Goal: Navigation & Orientation: Find specific page/section

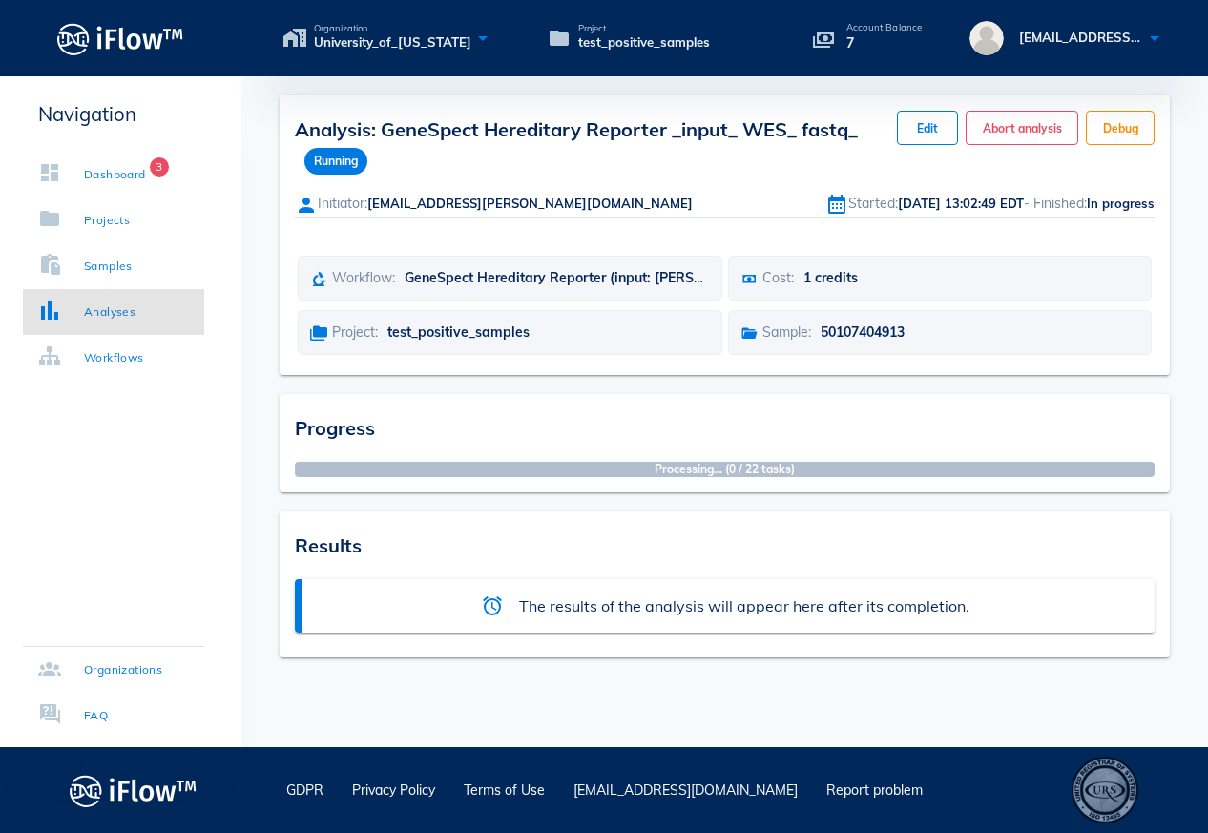
click at [766, 545] on div "Results" at bounding box center [725, 543] width 860 height 33
click at [135, 315] on div "Analyses" at bounding box center [110, 311] width 52 height 19
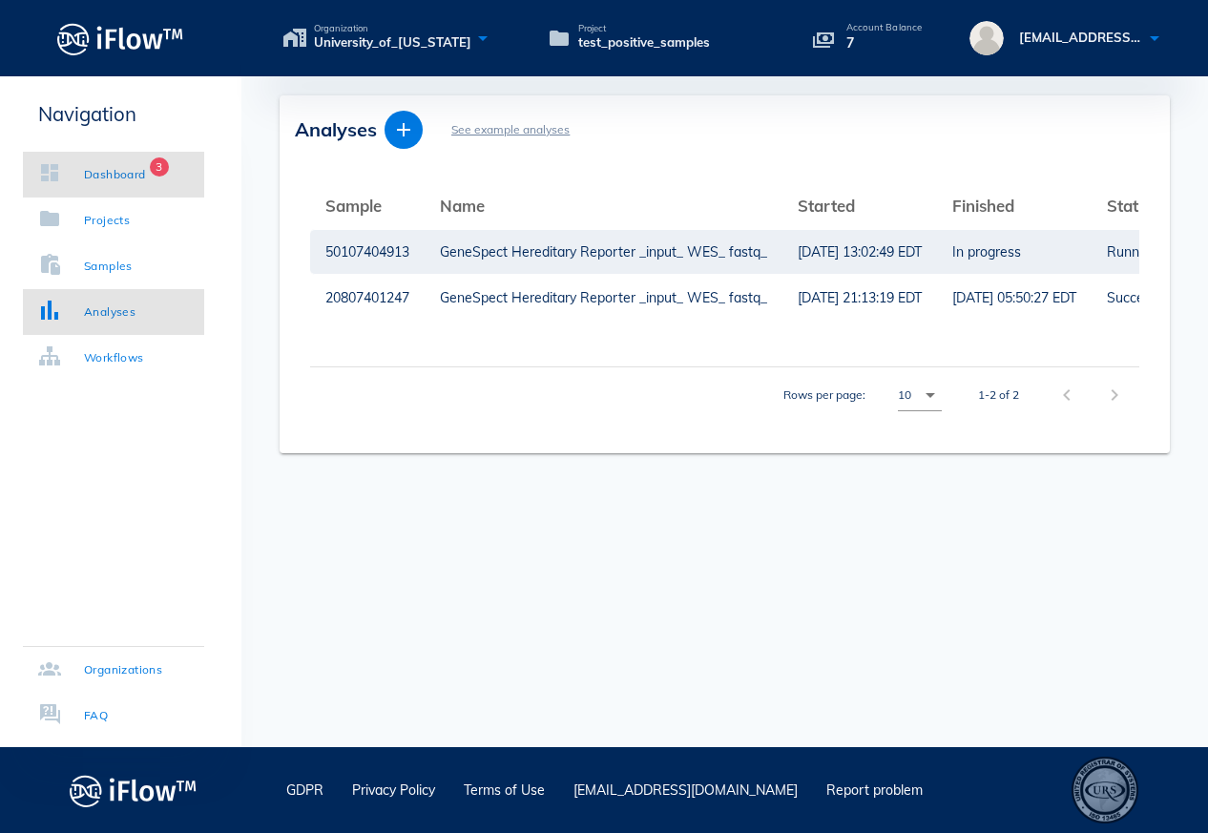
click at [120, 175] on div "Dashboard" at bounding box center [115, 174] width 62 height 19
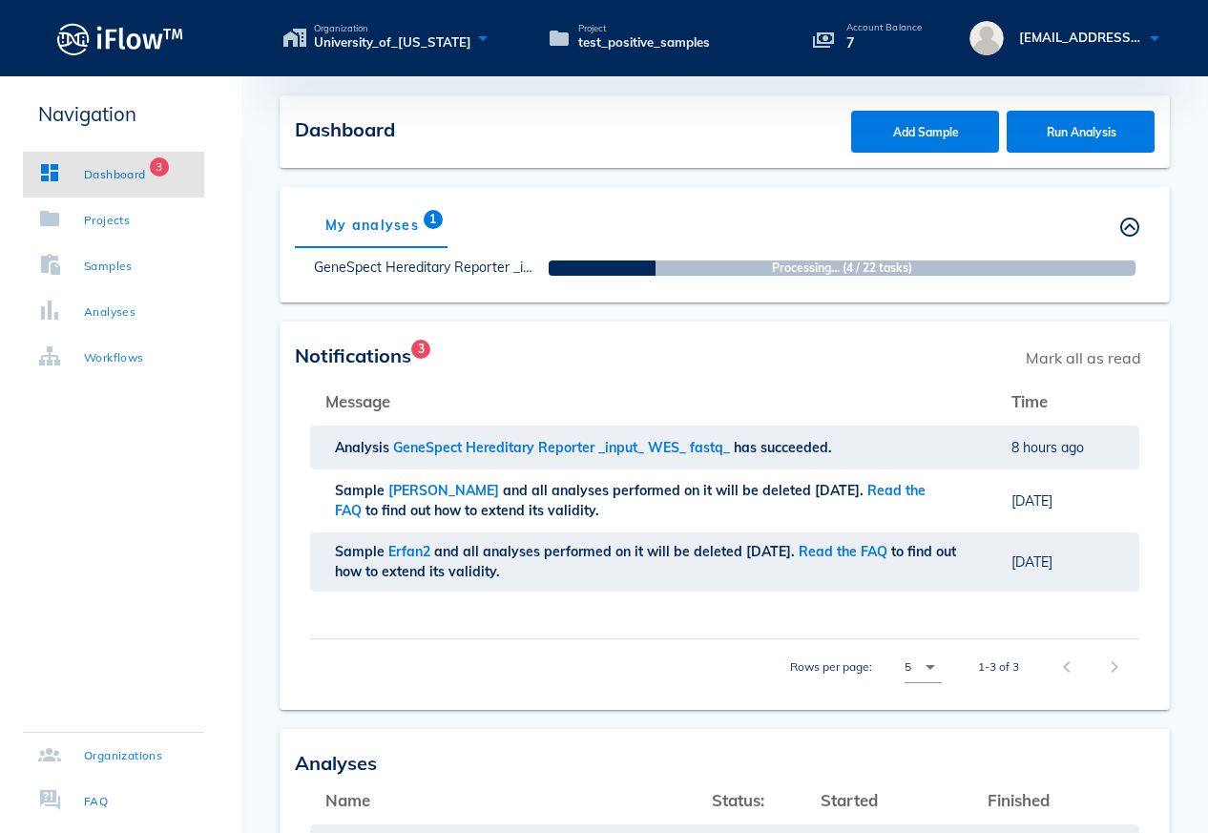
click at [742, 337] on div "Notifications 3 Mark all as read" at bounding box center [725, 358] width 860 height 42
click at [818, 224] on div "My analyses 1 Others' analyses" at bounding box center [725, 225] width 860 height 46
click at [643, 401] on th "Message" at bounding box center [653, 402] width 686 height 46
click at [400, 360] on span "Notifications 3" at bounding box center [353, 356] width 116 height 24
click at [139, 177] on div "Dashboard" at bounding box center [115, 174] width 62 height 19
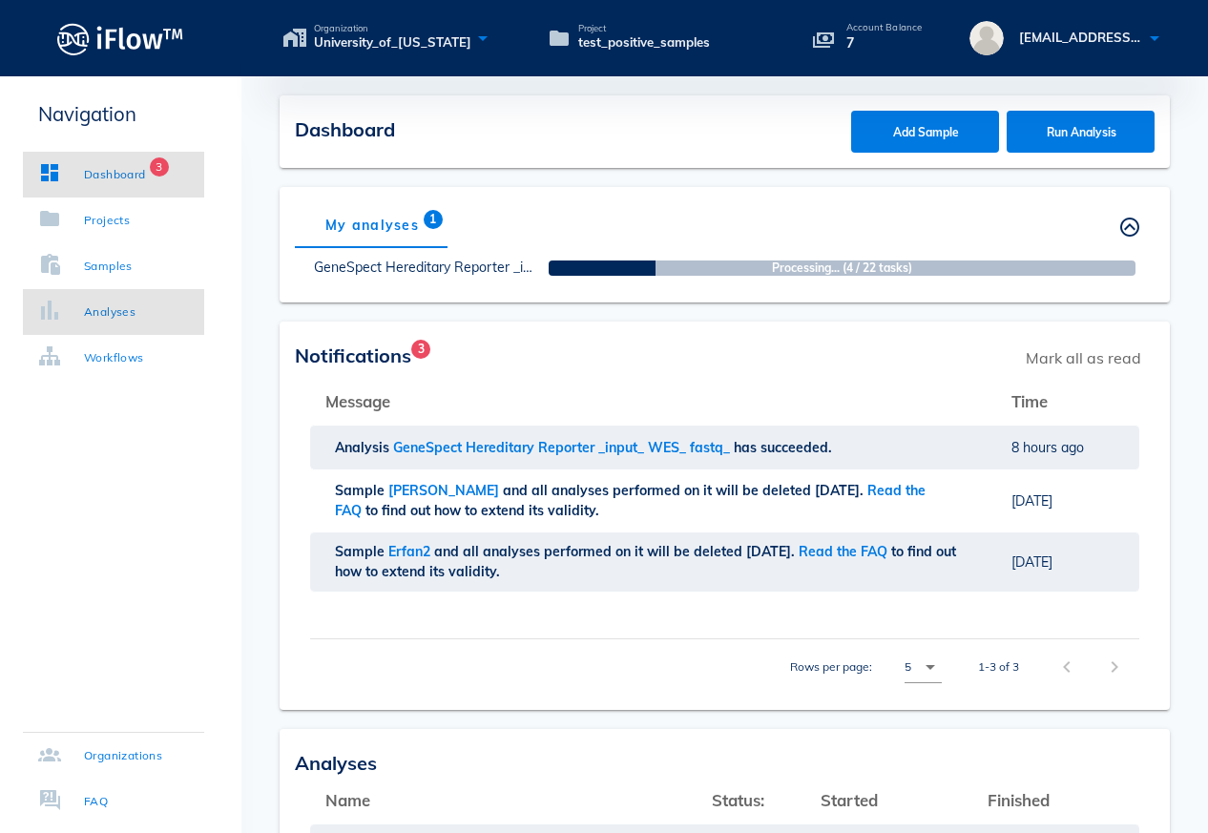
click at [123, 307] on div "Analyses" at bounding box center [110, 311] width 52 height 19
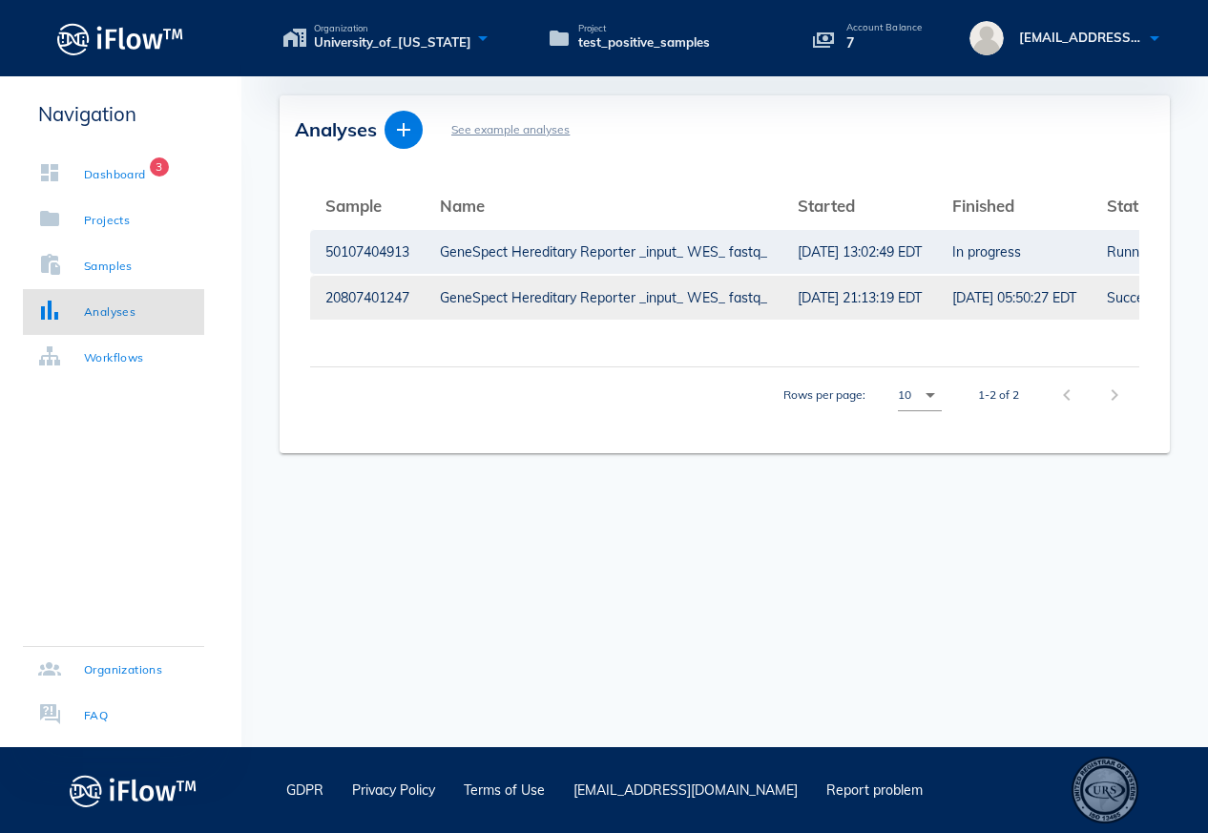
click at [613, 301] on div "GeneSpect Hereditary Reporter _input_ WES_ fastq_" at bounding box center [603, 298] width 327 height 44
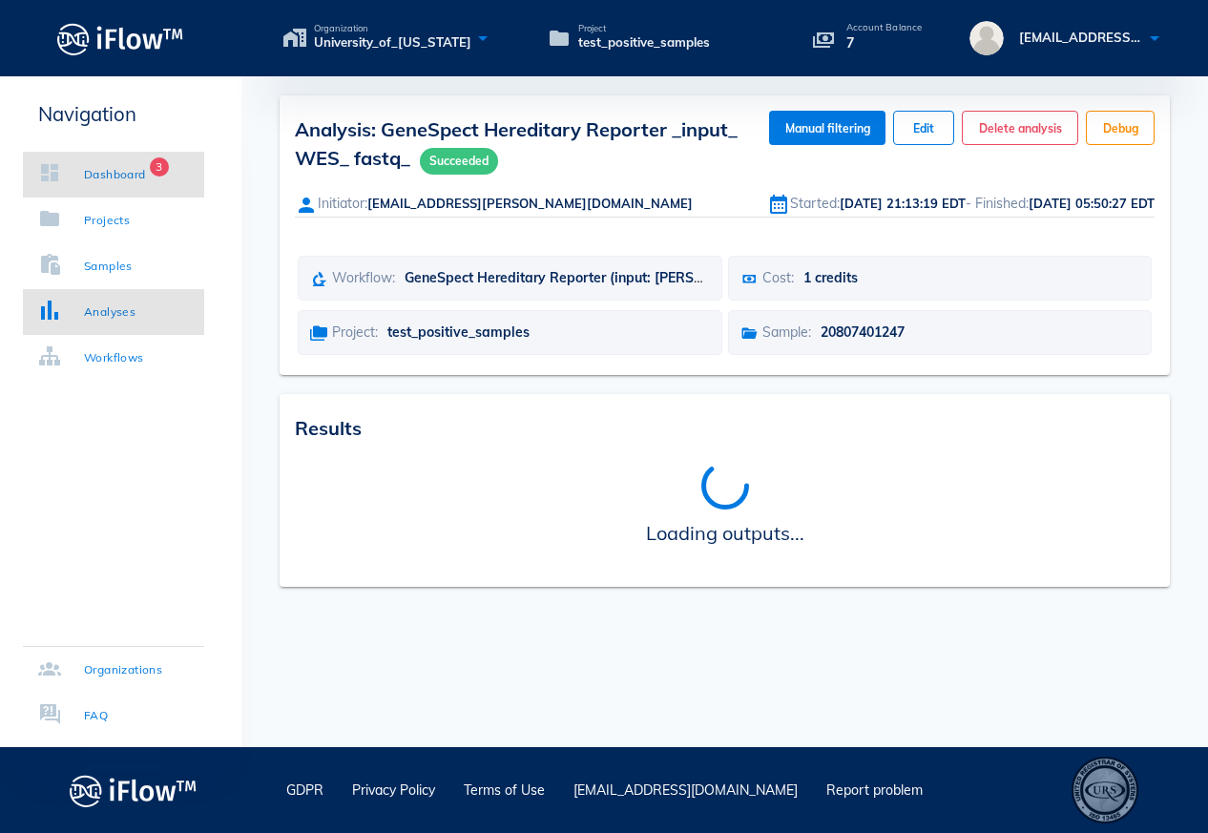
click at [114, 179] on div "Dashboard" at bounding box center [115, 174] width 62 height 19
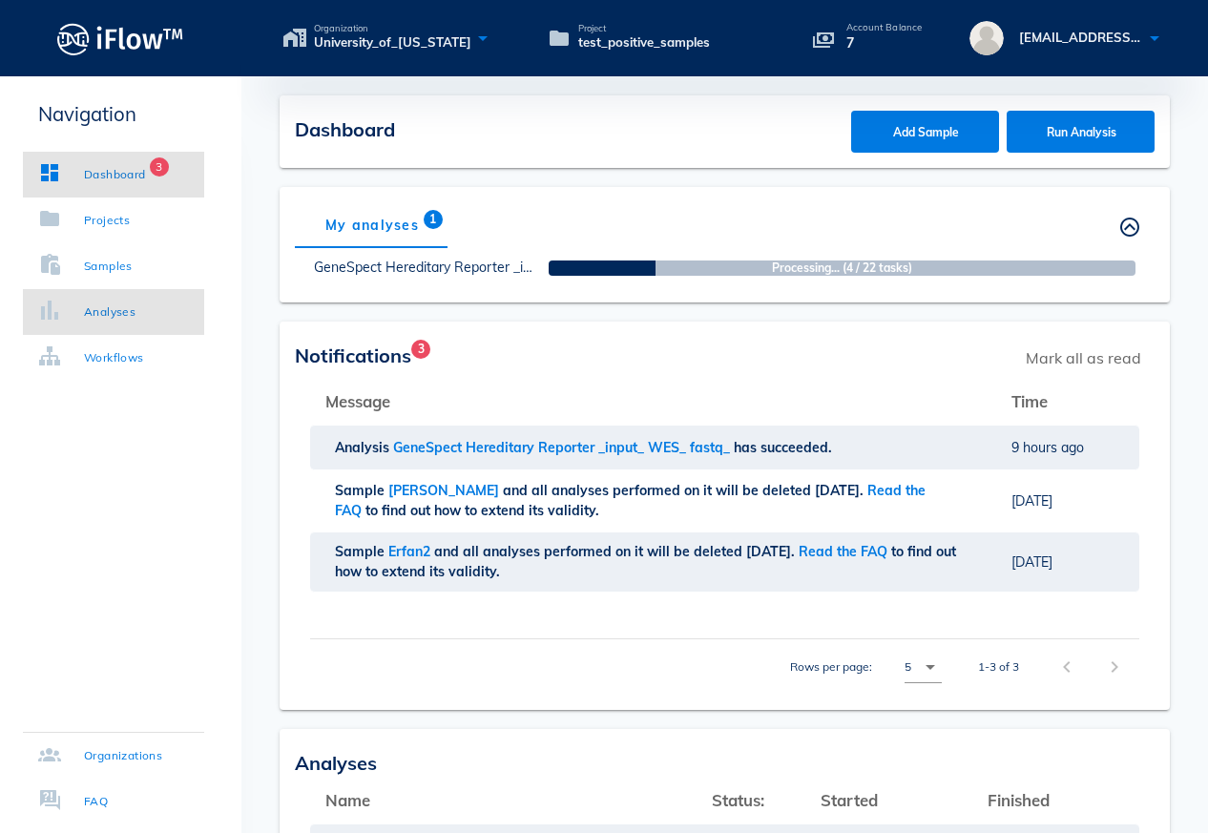
click at [135, 319] on div "Analyses" at bounding box center [110, 311] width 52 height 19
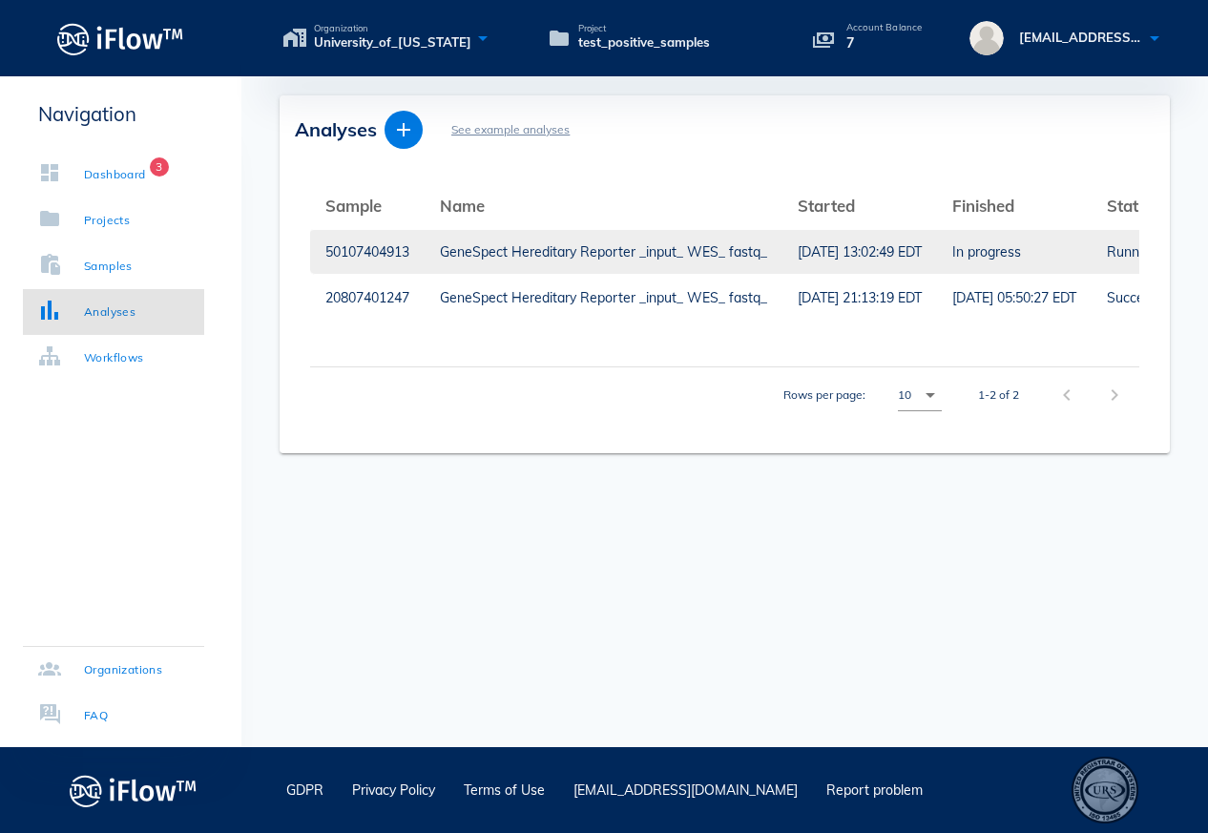
click at [465, 261] on div "GeneSpect Hereditary Reporter _input_ WES_ fastq_" at bounding box center [603, 252] width 327 height 44
